Goal: Check status

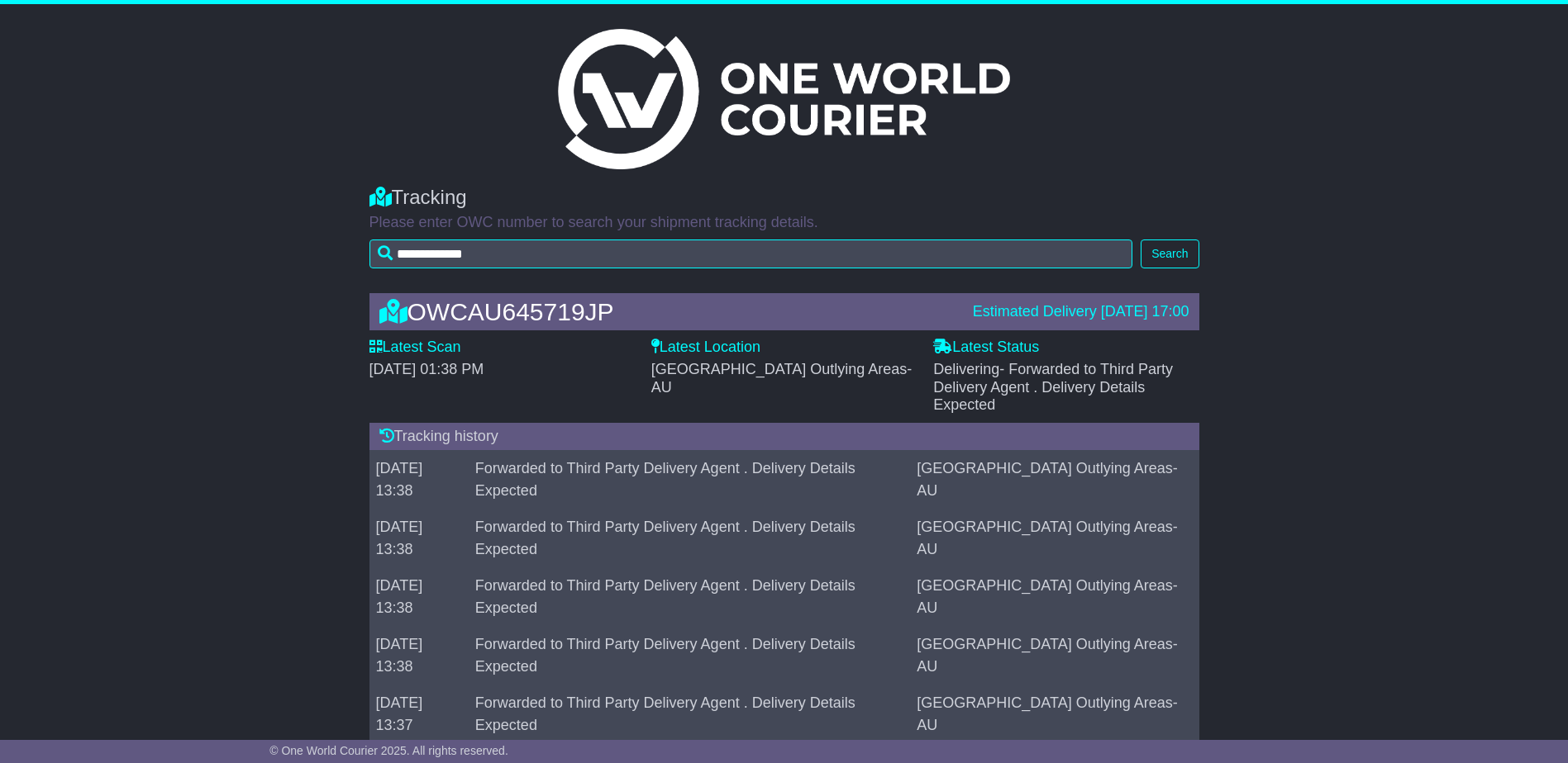
click at [518, 319] on div "OWCAU645719JP" at bounding box center [668, 312] width 593 height 27
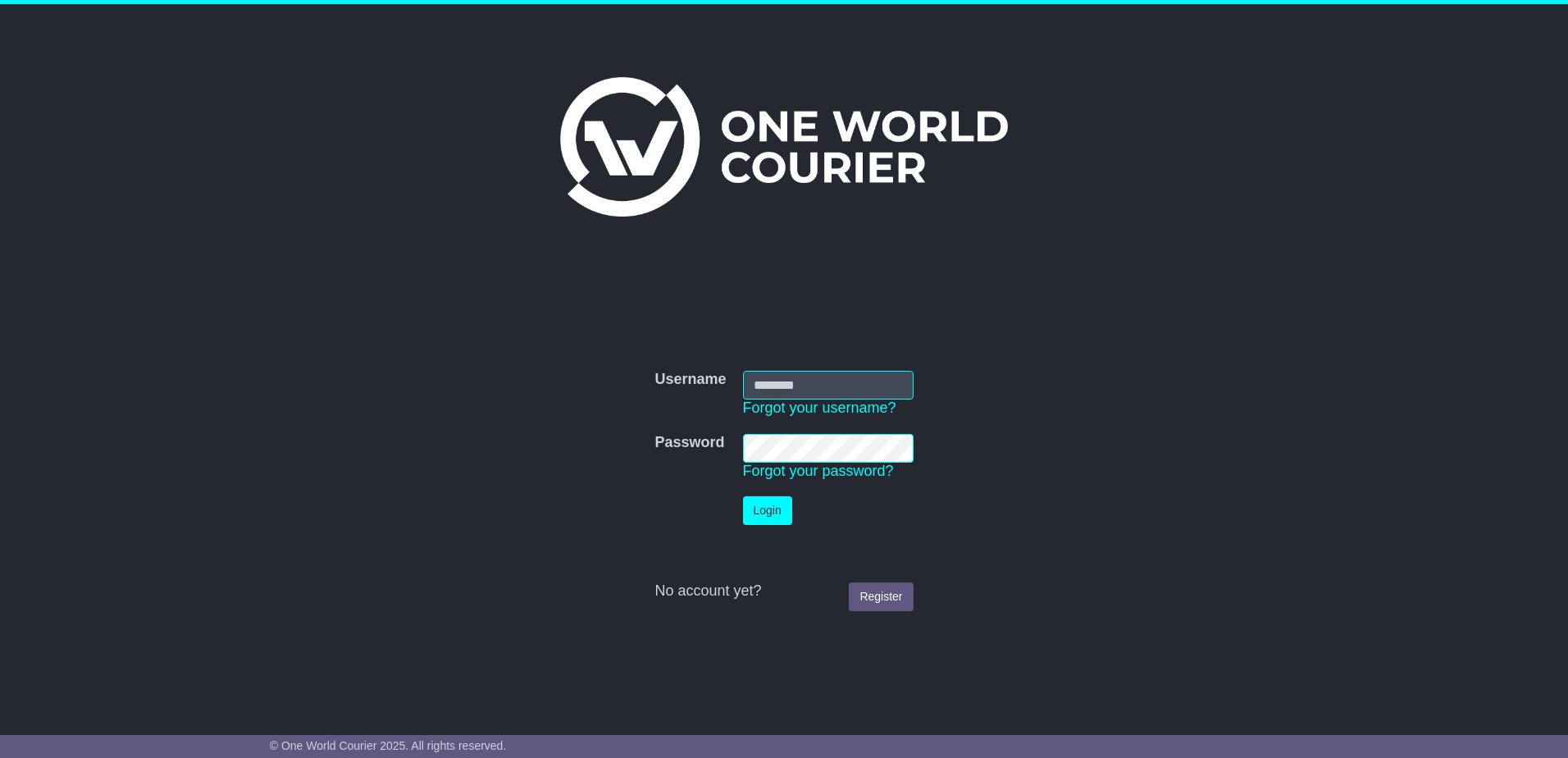
type input "**********"
click at [777, 517] on button "Login" at bounding box center [767, 510] width 49 height 28
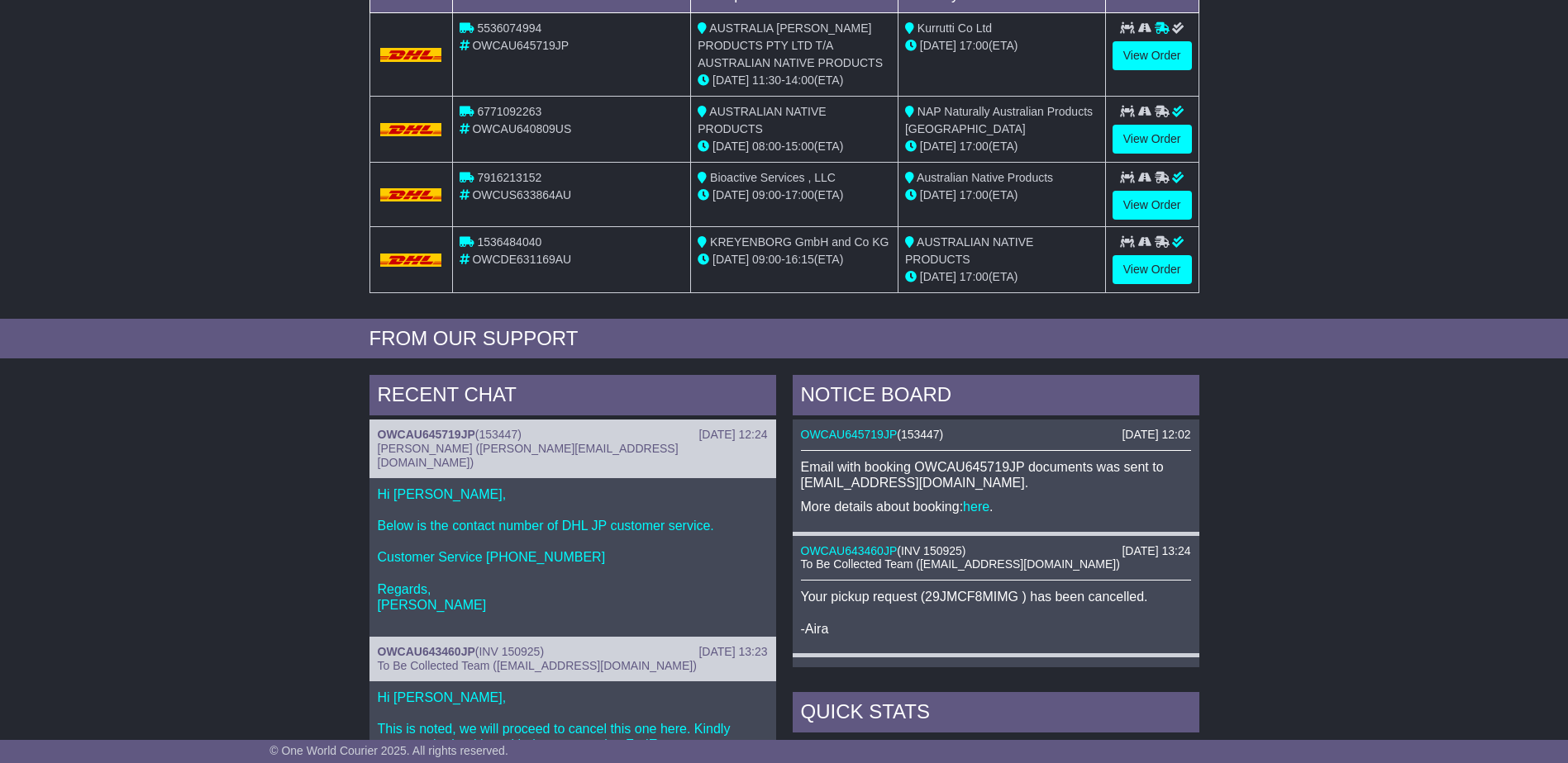
scroll to position [371, 0]
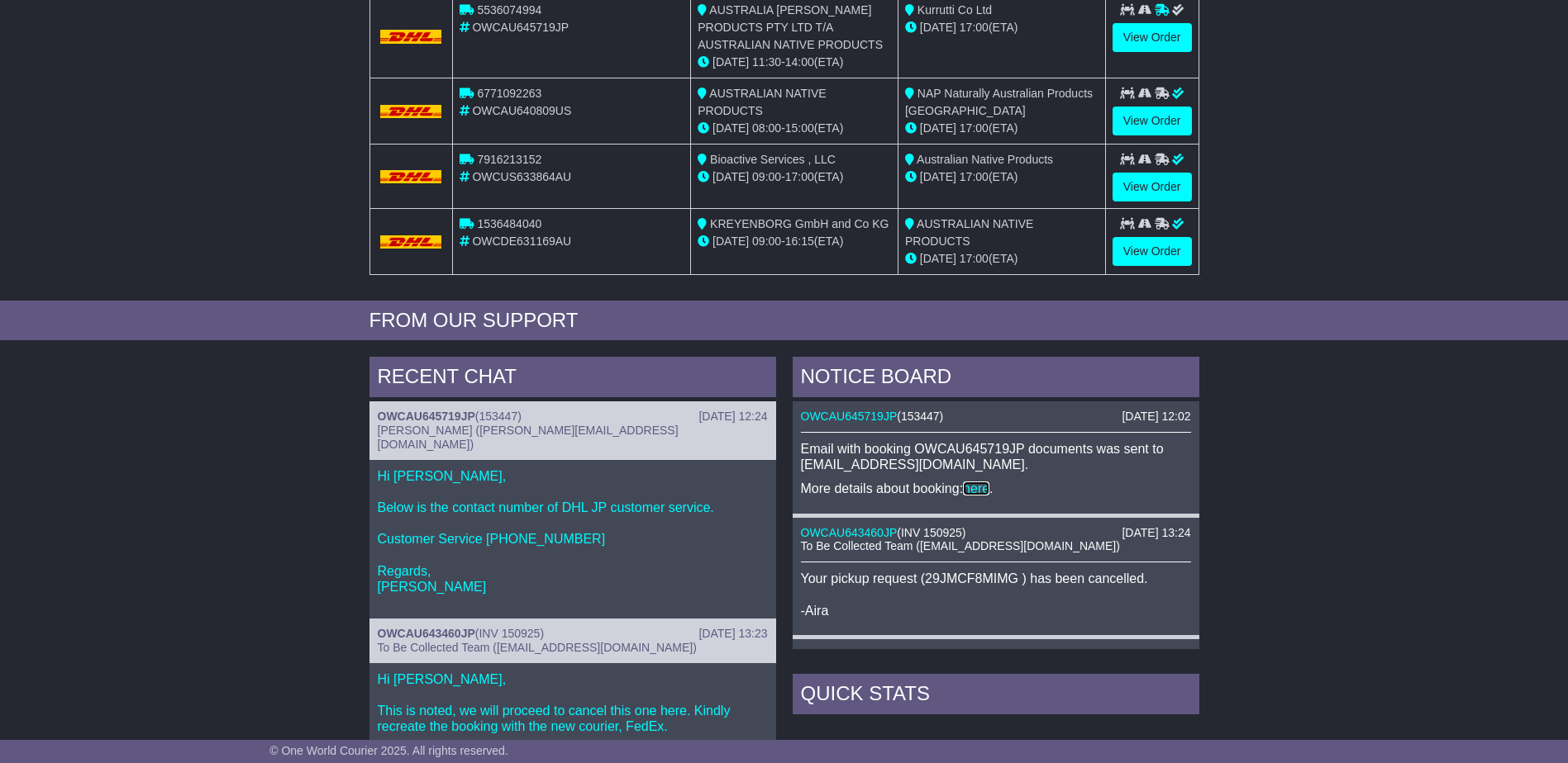
click at [972, 486] on link "here" at bounding box center [976, 488] width 27 height 14
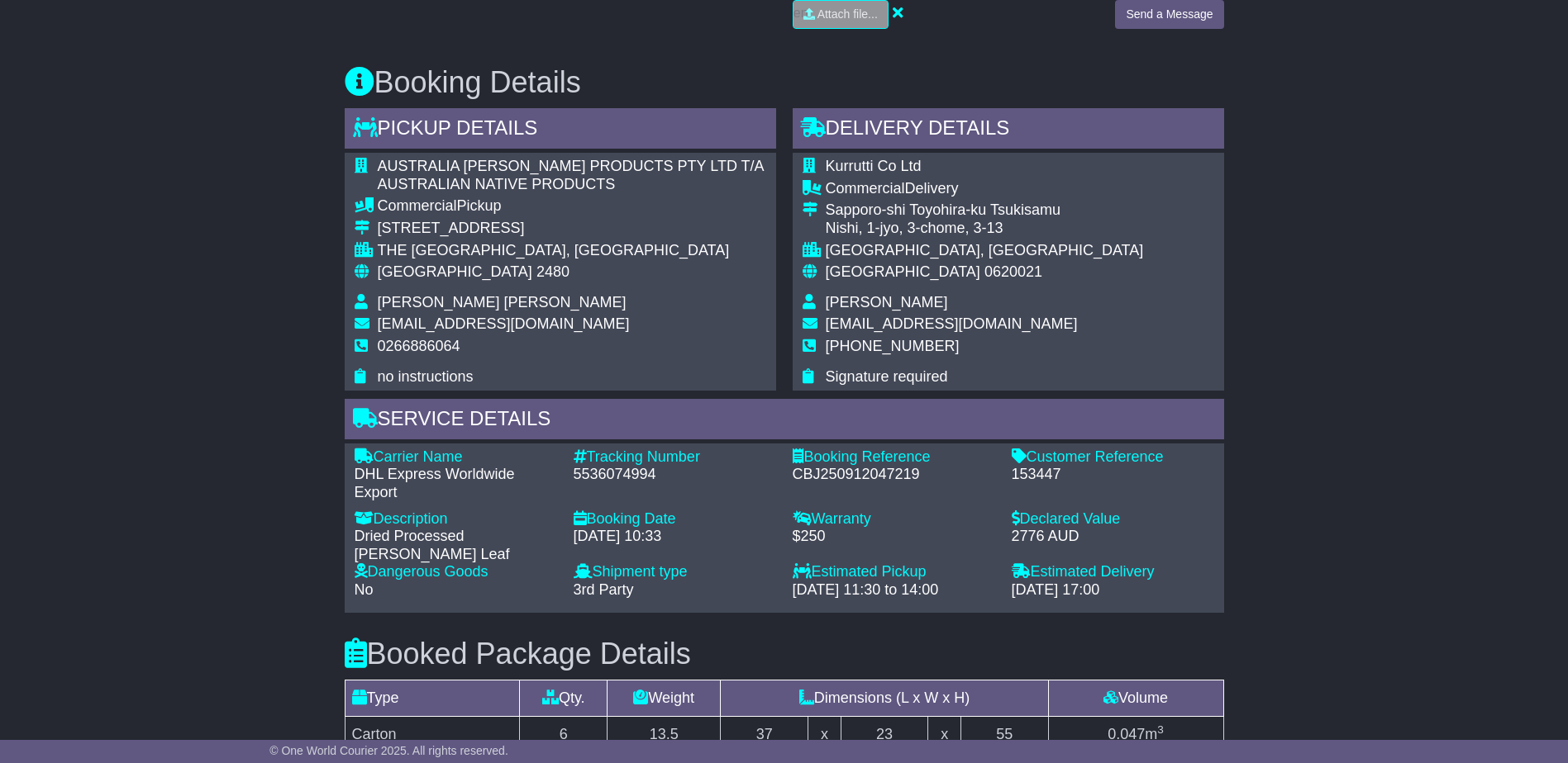
scroll to position [581, 0]
